Goal: Navigation & Orientation: Find specific page/section

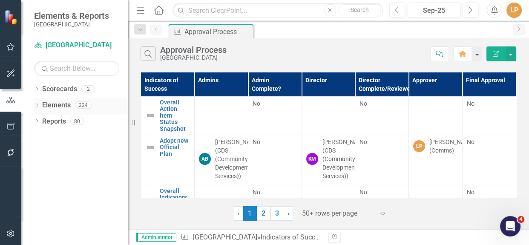
click at [37, 105] on icon "Dropdown" at bounding box center [37, 106] width 6 height 5
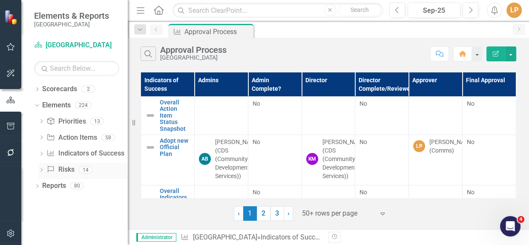
click at [43, 169] on icon "Dropdown" at bounding box center [41, 170] width 6 height 5
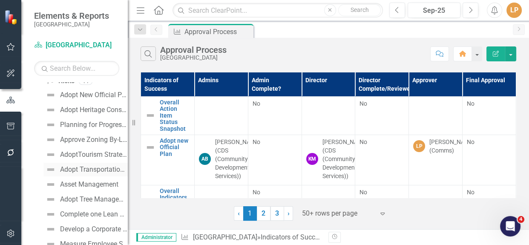
scroll to position [77, 0]
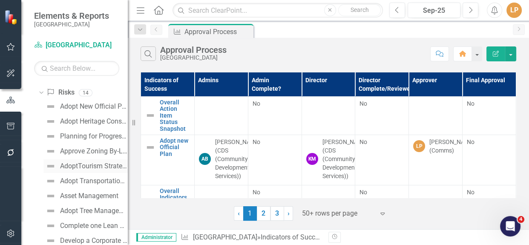
click at [76, 164] on div "AdoptTourism Strategy" at bounding box center [94, 166] width 68 height 8
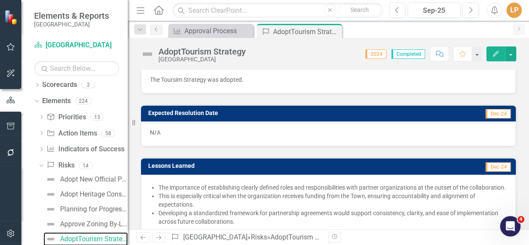
scroll to position [704, 0]
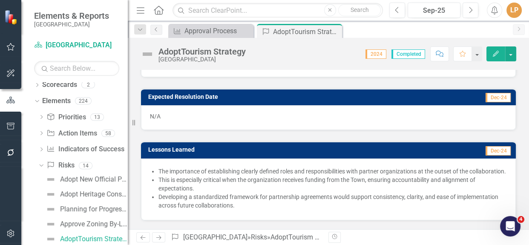
click at [177, 112] on div "N/A" at bounding box center [328, 117] width 375 height 25
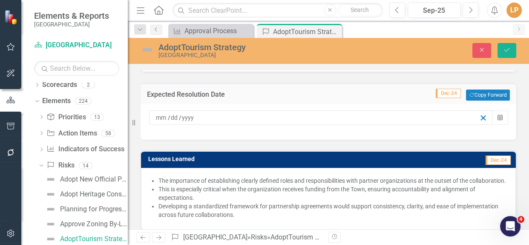
click at [481, 116] on line "button" at bounding box center [483, 118] width 5 height 5
click at [480, 115] on icon "button" at bounding box center [484, 118] width 8 height 8
click at [480, 51] on icon "Close" at bounding box center [482, 50] width 8 height 6
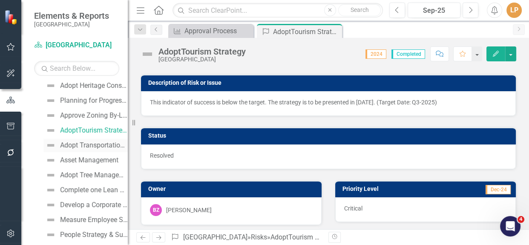
scroll to position [111, 0]
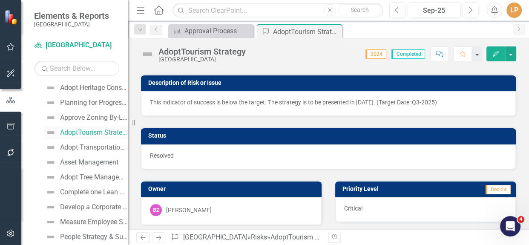
click at [52, 132] on img at bounding box center [51, 132] width 10 height 10
click at [52, 133] on img at bounding box center [51, 132] width 10 height 10
click at [148, 55] on img at bounding box center [148, 54] width 14 height 14
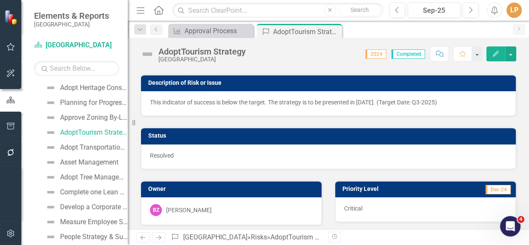
click at [148, 55] on img at bounding box center [148, 54] width 14 height 14
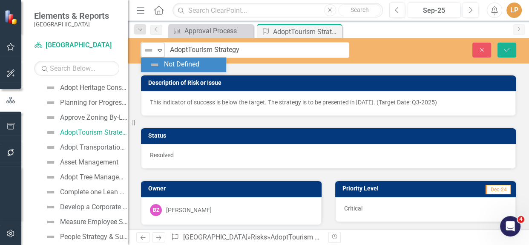
click at [160, 49] on icon at bounding box center [160, 50] width 4 height 3
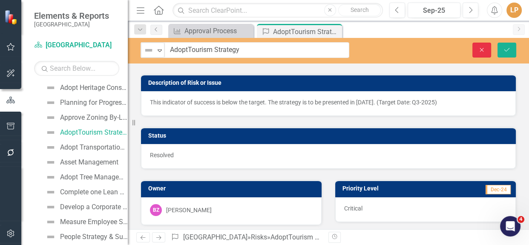
click at [485, 47] on icon "Close" at bounding box center [482, 50] width 8 height 6
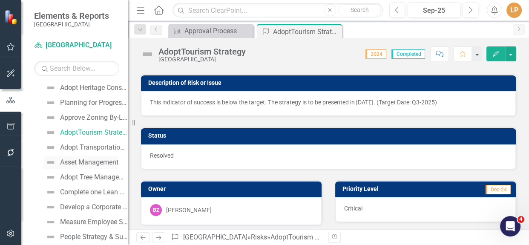
scroll to position [158, 0]
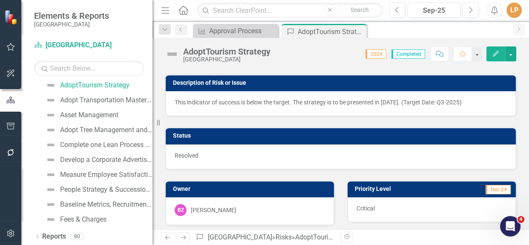
drag, startPoint x: 130, startPoint y: 153, endPoint x: 152, endPoint y: 153, distance: 22.2
click at [153, 153] on div "Resize" at bounding box center [156, 122] width 7 height 245
click at [120, 159] on div "Develop a Corporate Advertising Policy" at bounding box center [106, 160] width 92 height 8
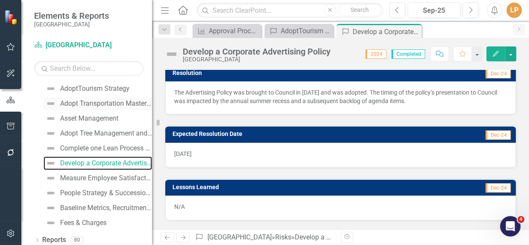
scroll to position [157, 0]
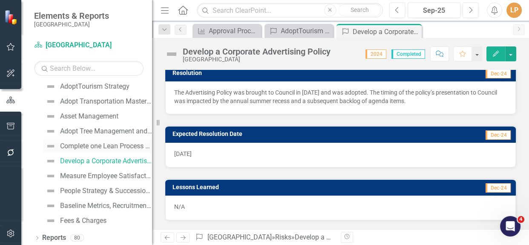
click at [87, 146] on div "Complete one Lean Process Review annually" at bounding box center [106, 146] width 92 height 8
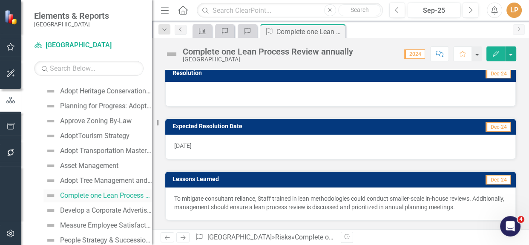
scroll to position [158, 0]
